Goal: Navigation & Orientation: Understand site structure

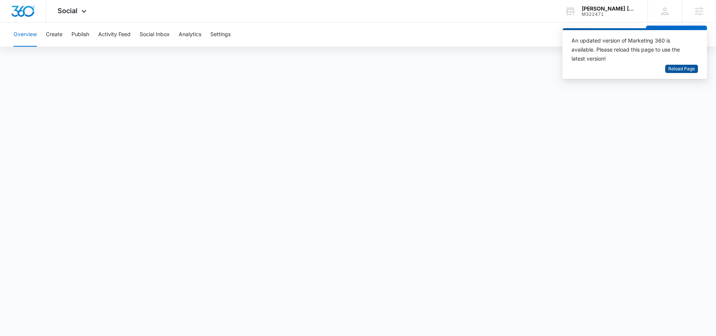
click at [684, 70] on span "Reload Page" at bounding box center [682, 69] width 27 height 7
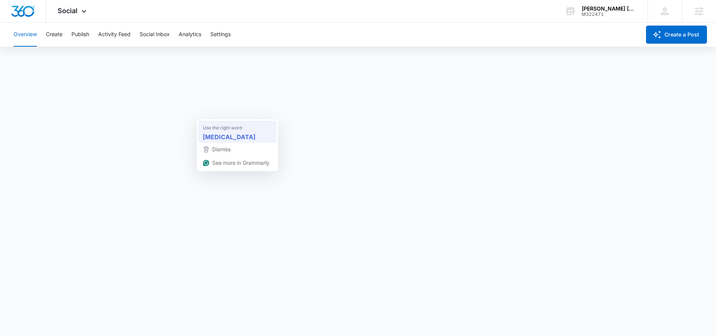
click at [225, 133] on strong "[MEDICAL_DATA]" at bounding box center [229, 136] width 53 height 9
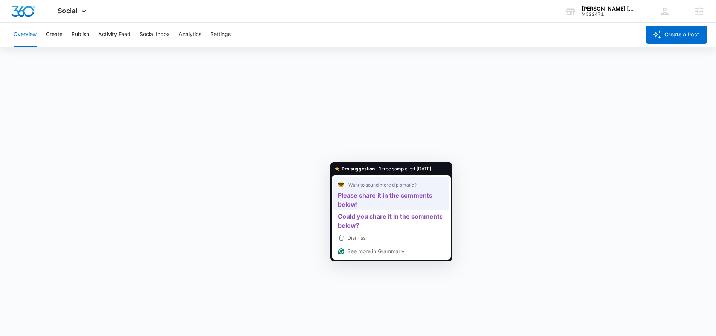
click at [355, 195] on strong "Please share it in the comments below!" at bounding box center [385, 200] width 94 height 18
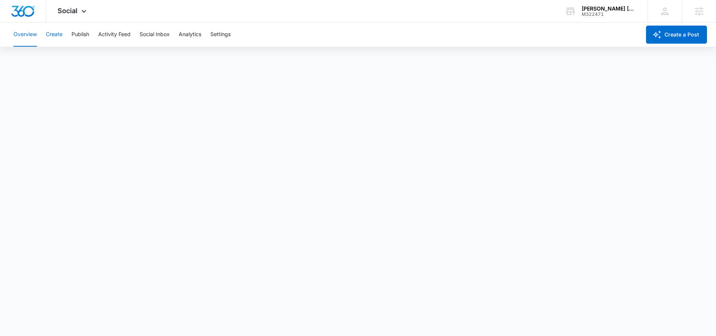
click at [60, 36] on button "Create" at bounding box center [54, 35] width 17 height 24
click at [84, 35] on button "Publish" at bounding box center [81, 35] width 18 height 24
click at [54, 61] on button "Schedules" at bounding box center [58, 57] width 26 height 21
